Goal: Information Seeking & Learning: Understand process/instructions

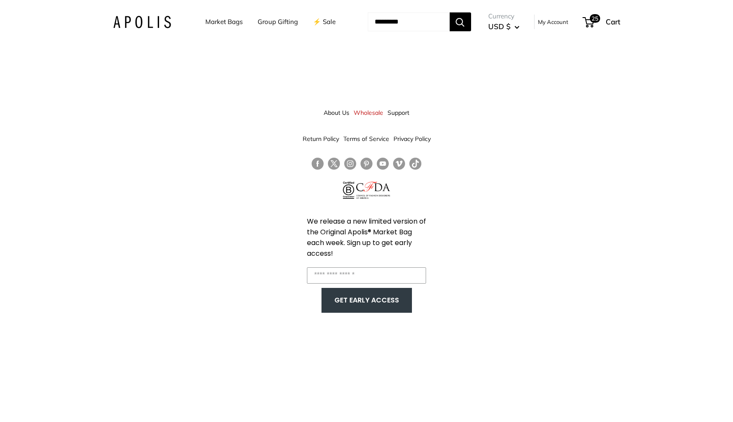
click at [149, 18] on img at bounding box center [142, 22] width 58 height 12
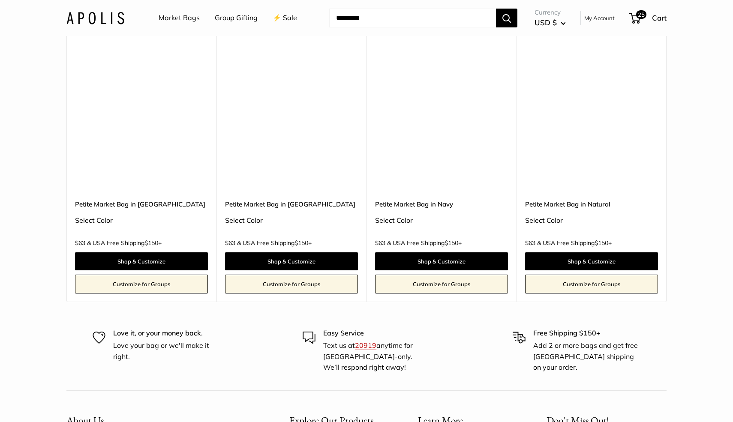
scroll to position [5402, 0]
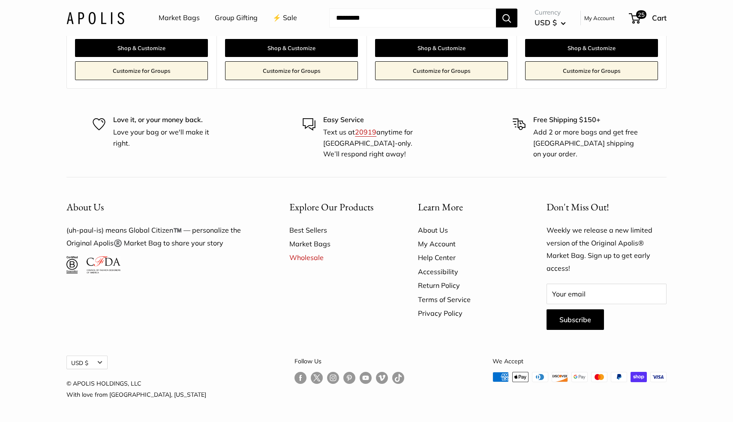
click at [437, 259] on link "Help Center" at bounding box center [467, 258] width 99 height 14
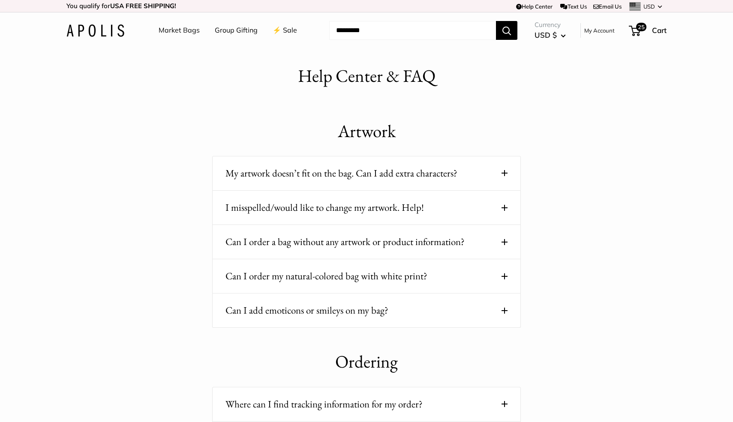
scroll to position [296, 0]
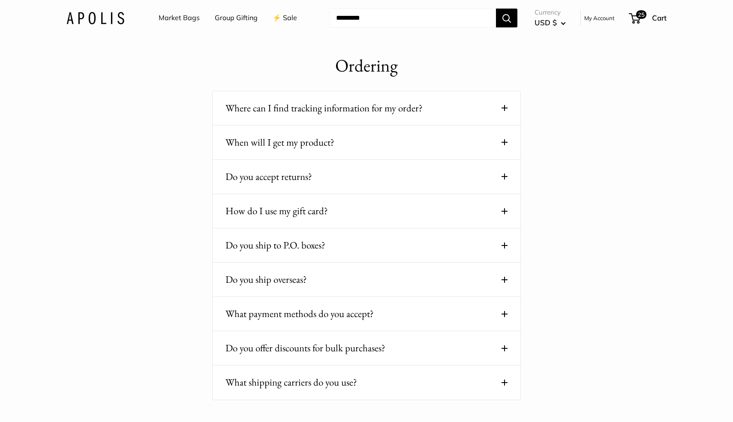
click at [374, 208] on button "How do I use my gift card?" at bounding box center [366, 211] width 282 height 17
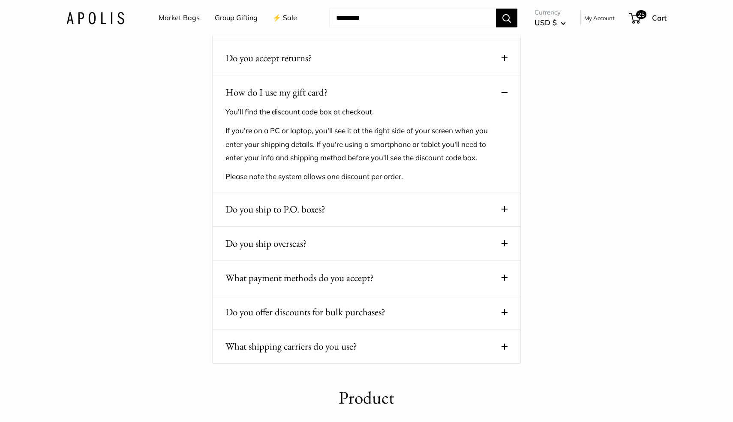
scroll to position [747, 0]
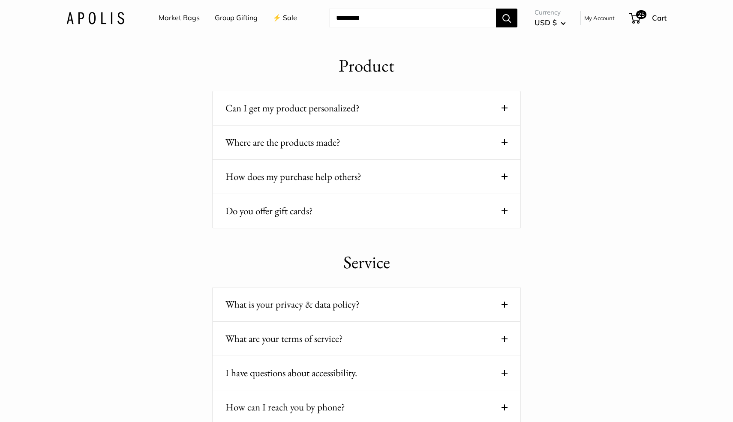
click at [410, 217] on button "Do you offer gift cards?" at bounding box center [366, 211] width 282 height 17
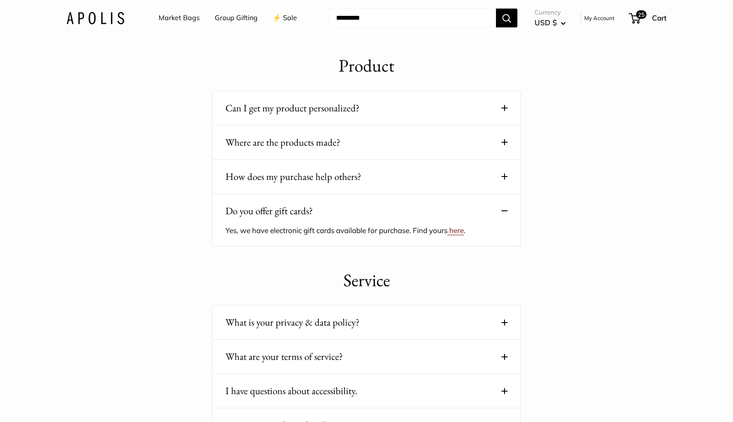
click at [462, 230] on span "here" at bounding box center [456, 230] width 15 height 9
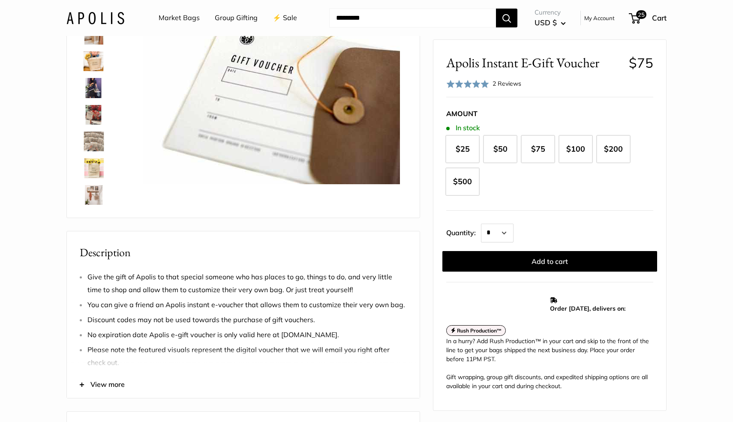
scroll to position [91, 0]
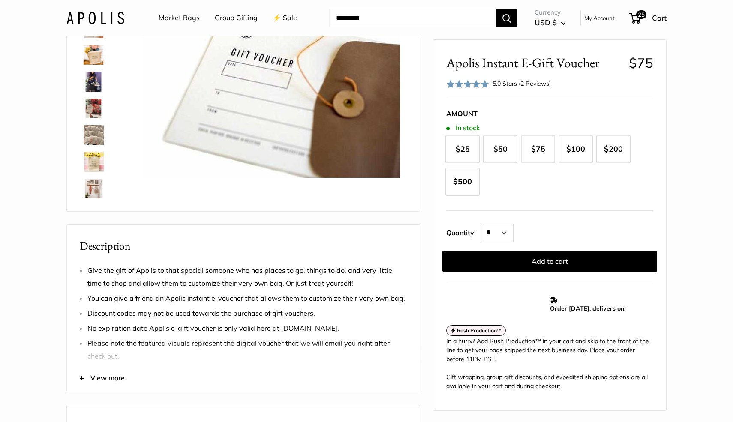
click at [103, 379] on span "View more" at bounding box center [107, 378] width 34 height 13
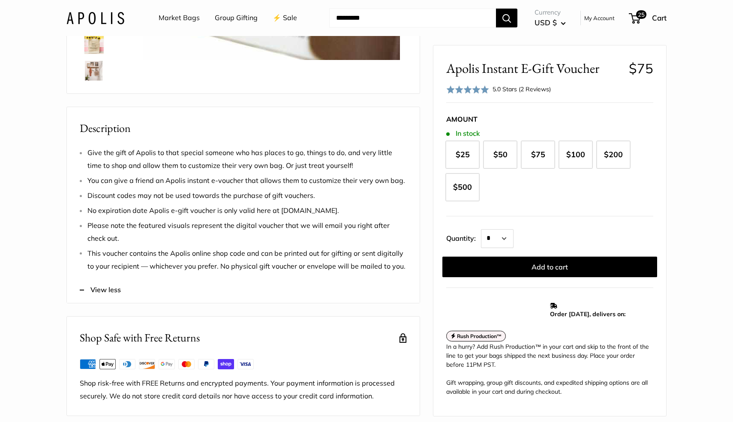
scroll to position [163, 0]
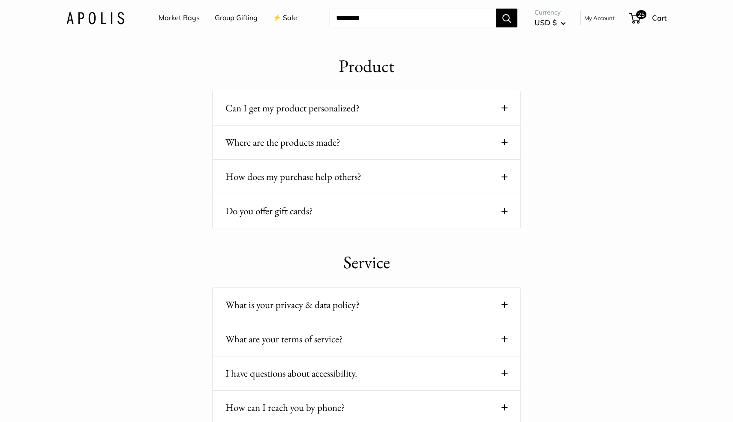
click at [308, 214] on button "Do you offer gift cards?" at bounding box center [366, 211] width 282 height 17
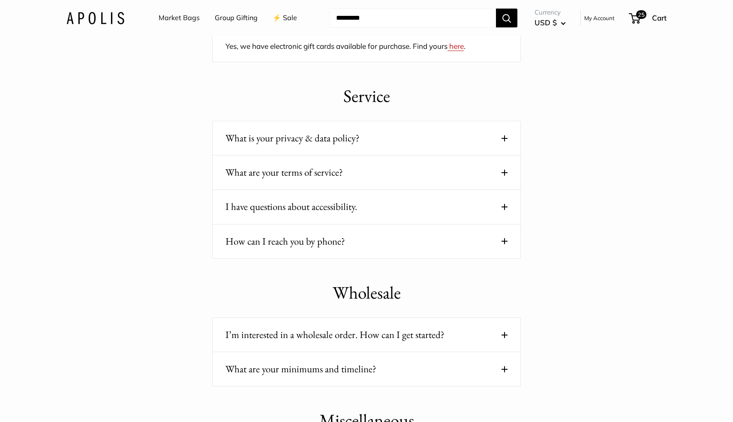
scroll to position [296, 0]
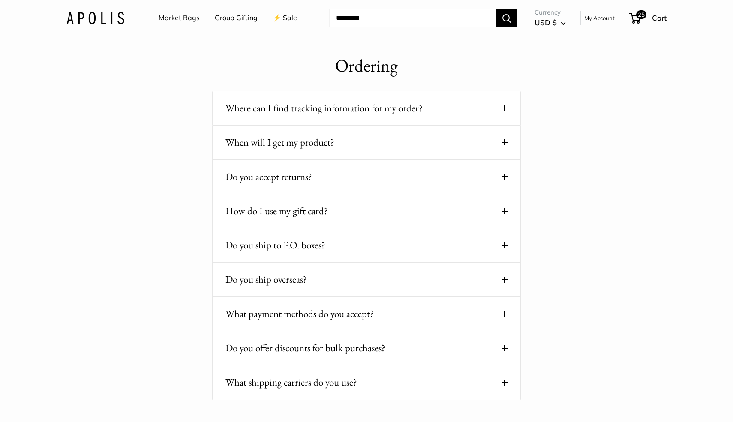
click at [302, 219] on button "How do I use my gift card?" at bounding box center [366, 211] width 282 height 17
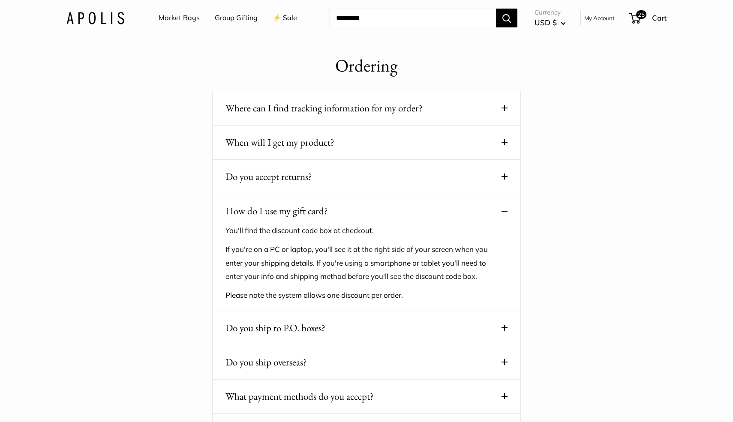
scroll to position [747, 0]
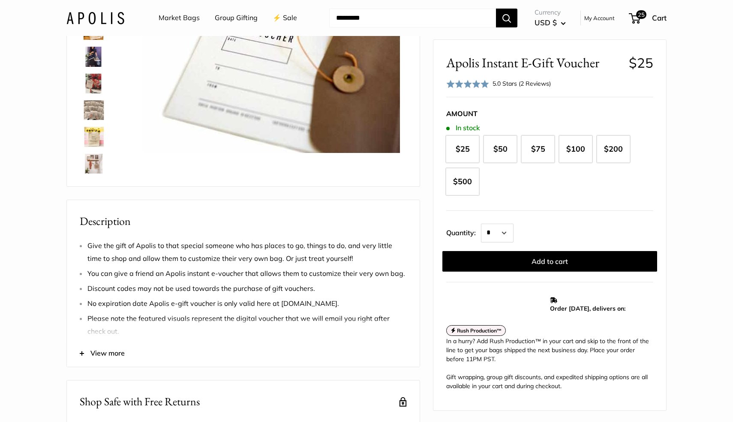
click at [108, 362] on button "View more" at bounding box center [243, 353] width 353 height 27
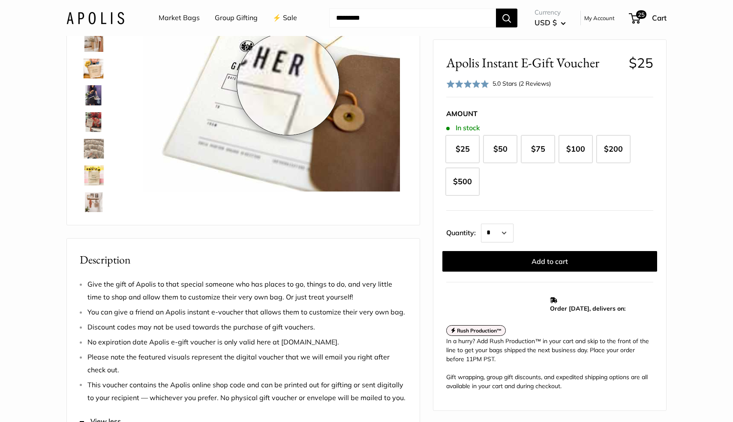
scroll to position [150, 0]
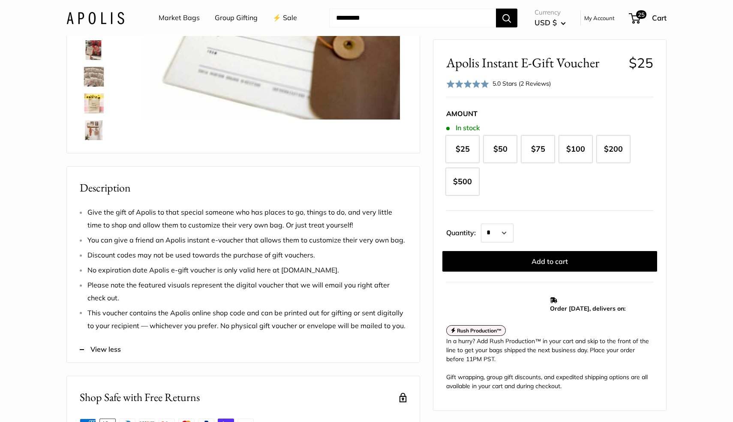
click at [230, 287] on li "Please note the featured visuals represent the digital voucher that we will ema…" at bounding box center [246, 292] width 319 height 26
click at [275, 303] on li "Please note the featured visuals represent the digital voucher that we will ema…" at bounding box center [246, 292] width 319 height 26
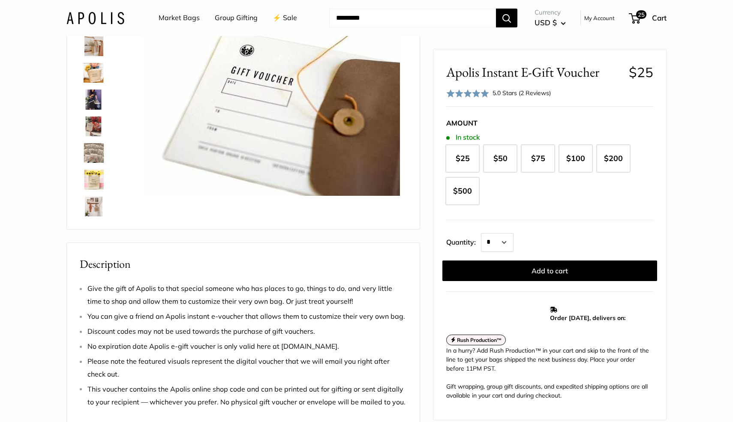
scroll to position [0, 0]
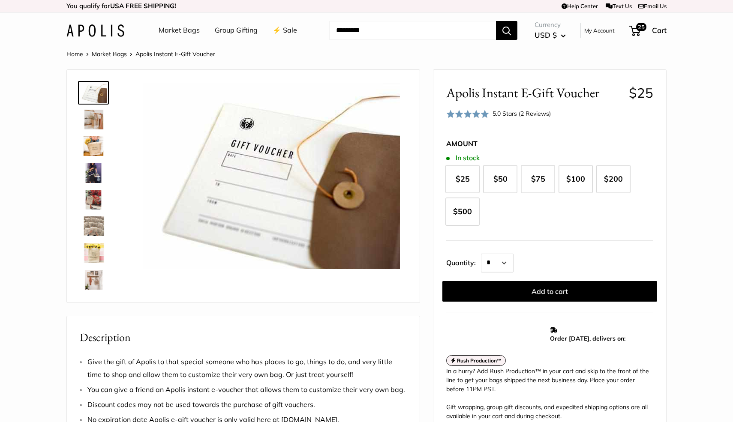
click at [383, 35] on input "Search..." at bounding box center [412, 30] width 167 height 19
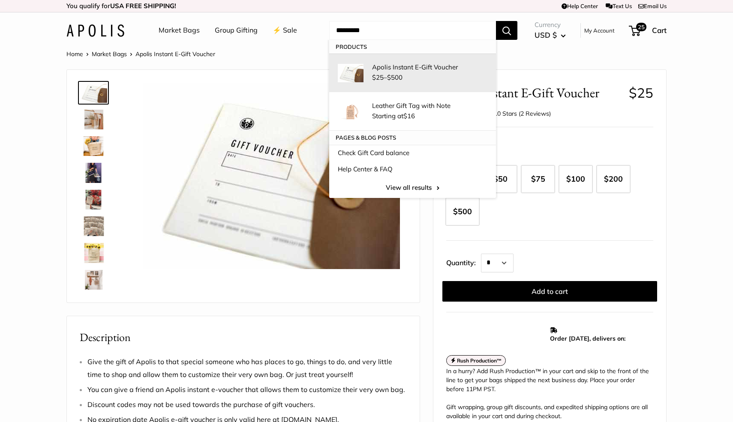
type input "*********"
click at [393, 67] on p "Apolis Instant E-Gift Voucher" at bounding box center [429, 67] width 115 height 9
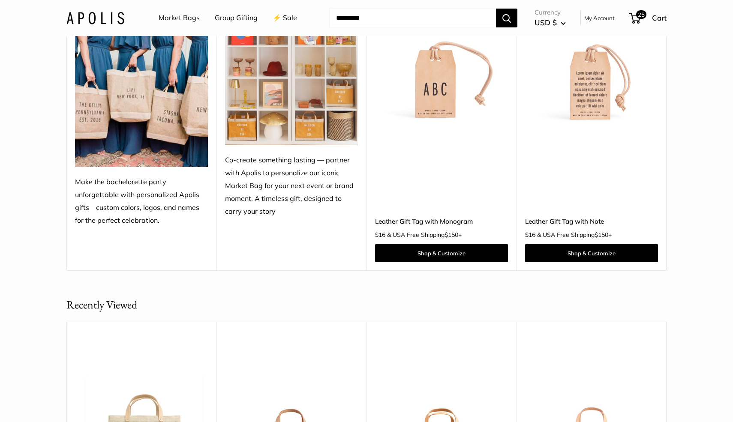
scroll to position [2161, 0]
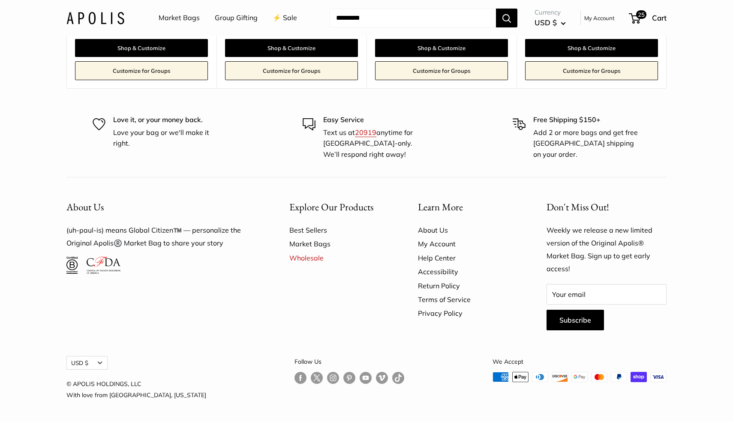
click at [444, 252] on link "Help Center" at bounding box center [467, 258] width 99 height 14
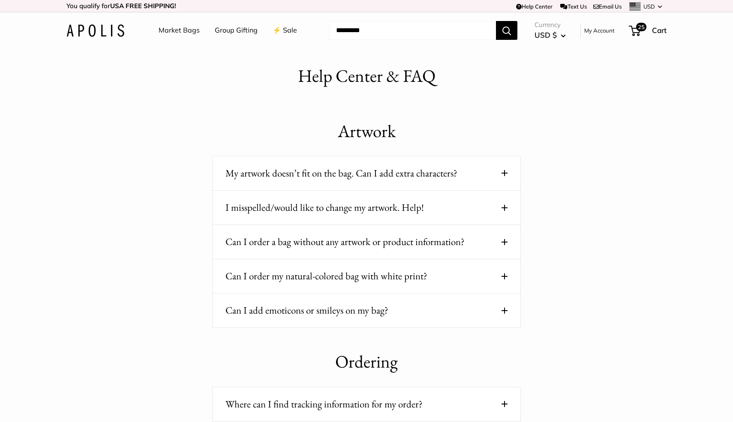
scroll to position [296, 0]
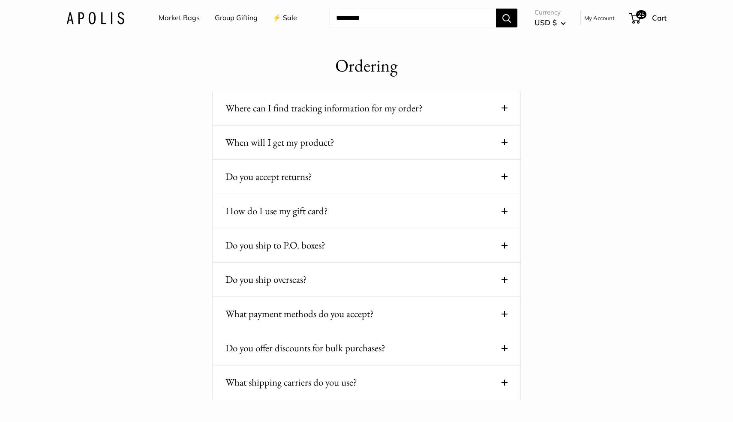
click at [347, 214] on button "How do I use my gift card?" at bounding box center [366, 211] width 282 height 17
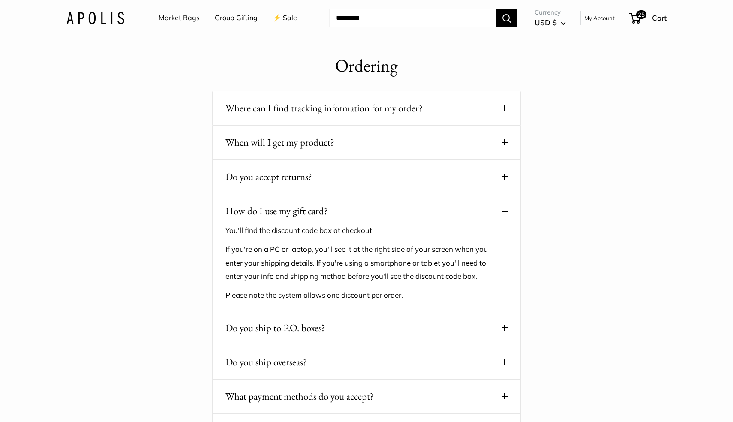
scroll to position [747, 0]
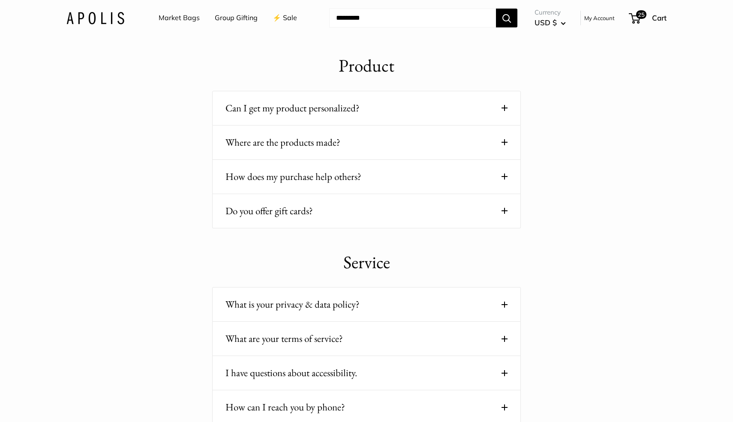
click at [427, 214] on button "Do you offer gift cards?" at bounding box center [366, 211] width 282 height 17
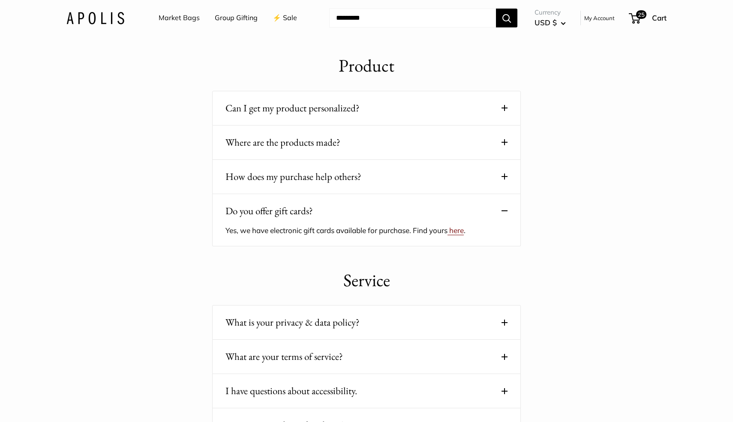
click at [459, 231] on span "here" at bounding box center [456, 230] width 15 height 9
